Goal: Task Accomplishment & Management: Use online tool/utility

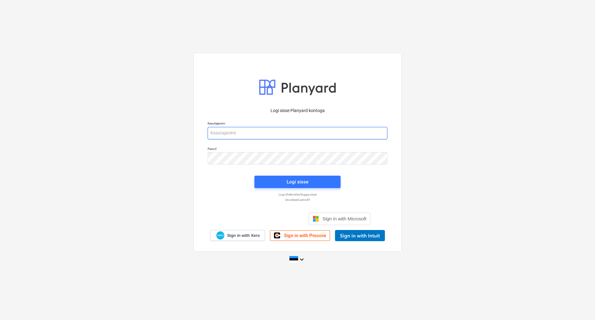
click at [241, 134] on input "email" at bounding box center [298, 133] width 180 height 12
type input "[EMAIL_ADDRESS][PERSON_NAME][DOMAIN_NAME]"
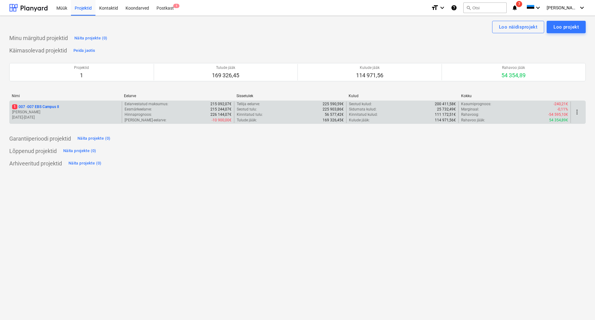
click at [29, 116] on p "[DATE] - [DATE]" at bounding box center [65, 117] width 107 height 5
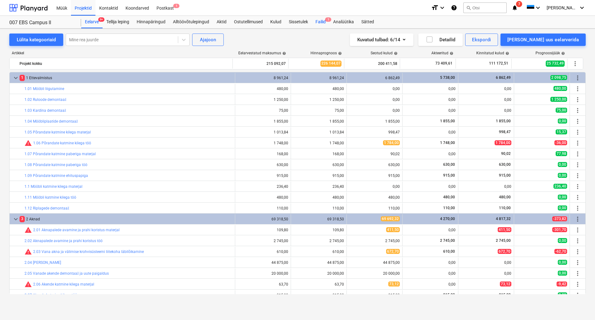
click at [320, 22] on div "Failid 1" at bounding box center [321, 22] width 18 height 12
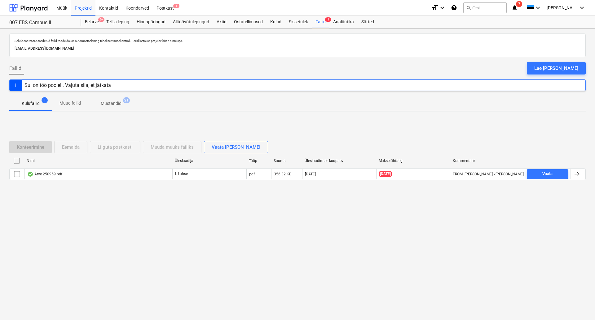
click at [229, 238] on div "Sellele aadressile saadetud failid töödeldakse automaatselt ning tehakse viirus…" at bounding box center [297, 174] width 595 height 291
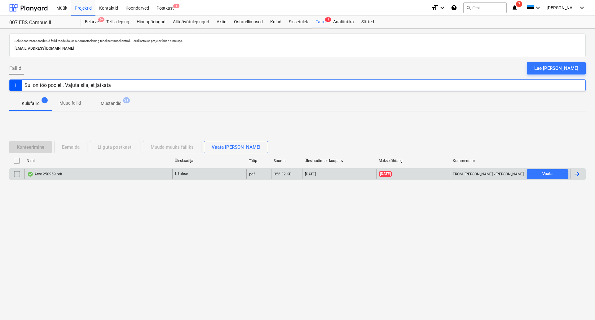
click at [48, 175] on div "Arve 250959.pdf" at bounding box center [44, 173] width 35 height 5
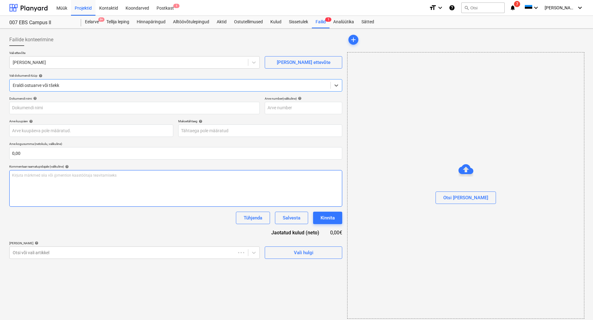
type input "250959"
type input "[DATE]"
